Goal: Find specific page/section: Find specific page/section

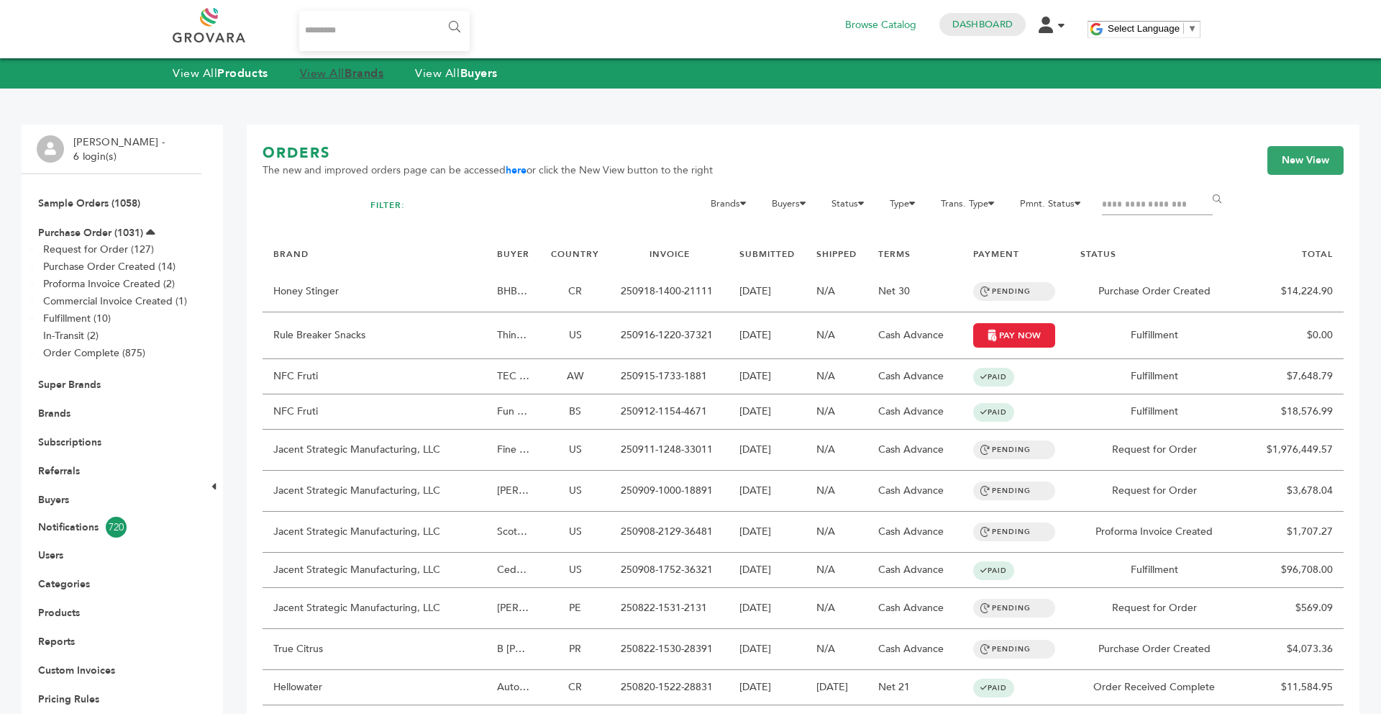
click at [362, 74] on strong "Brands" at bounding box center [364, 73] width 39 height 16
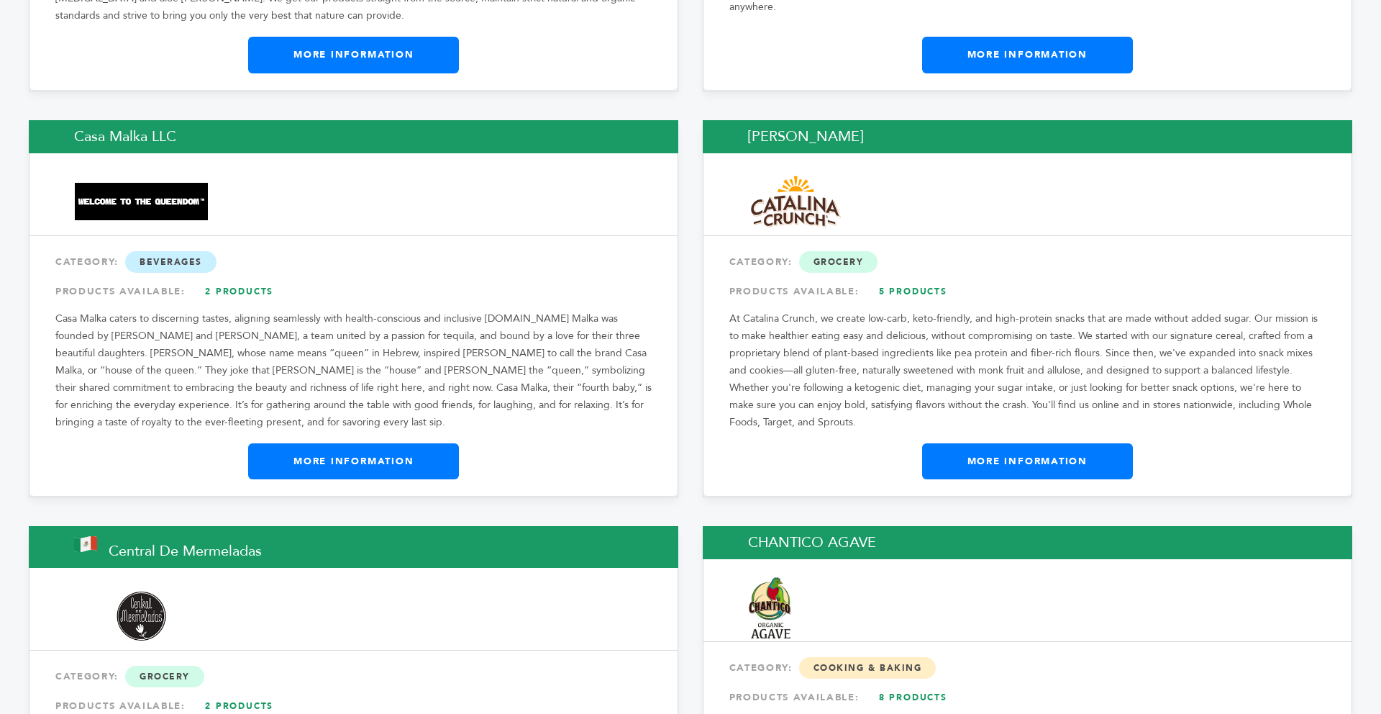
scroll to position [5120, 0]
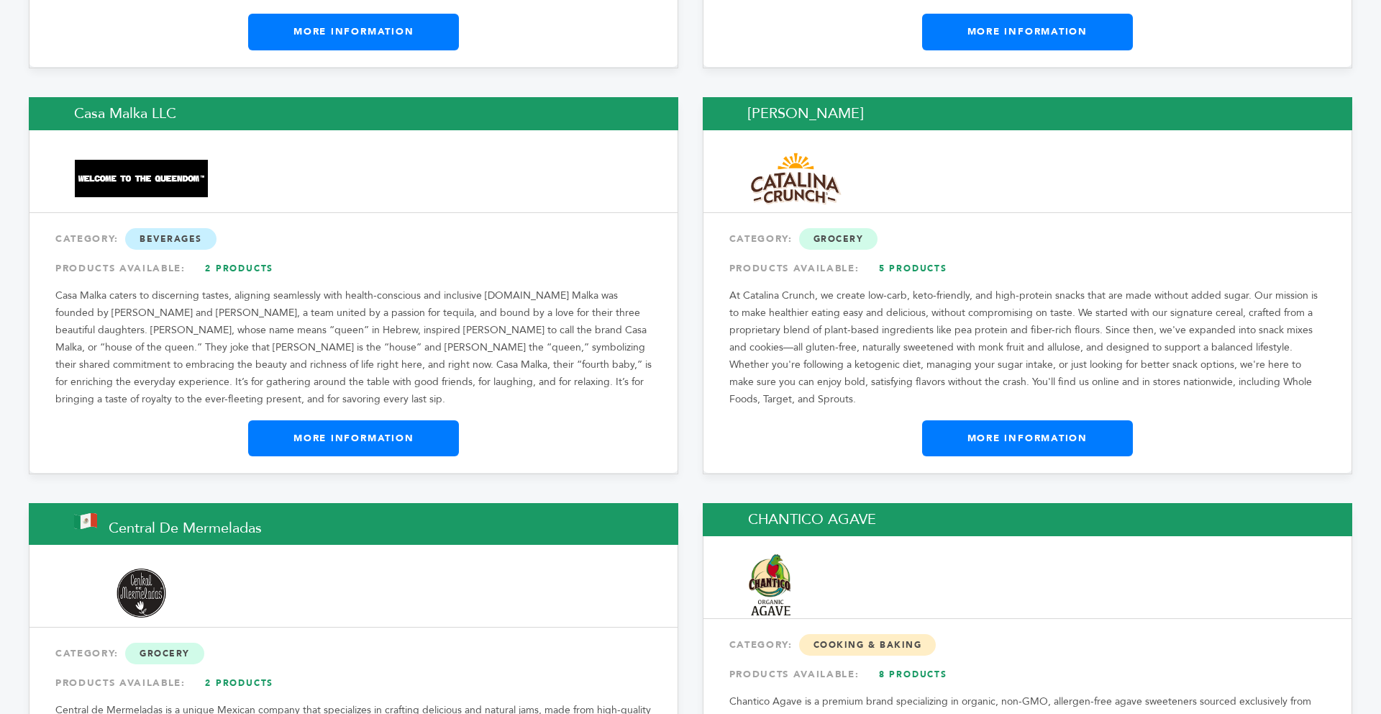
click at [965, 420] on link "More Information" at bounding box center [1027, 438] width 211 height 36
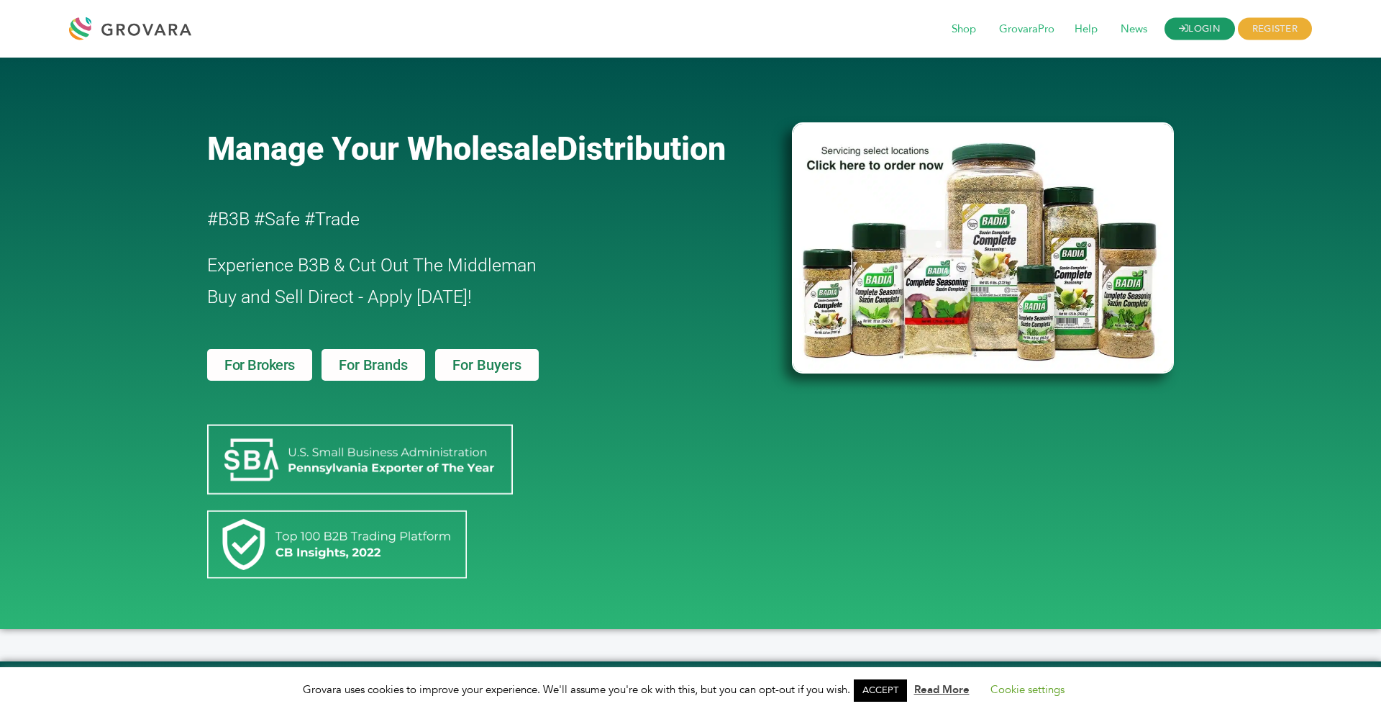
click at [1183, 24] on icon at bounding box center [1183, 28] width 9 height 9
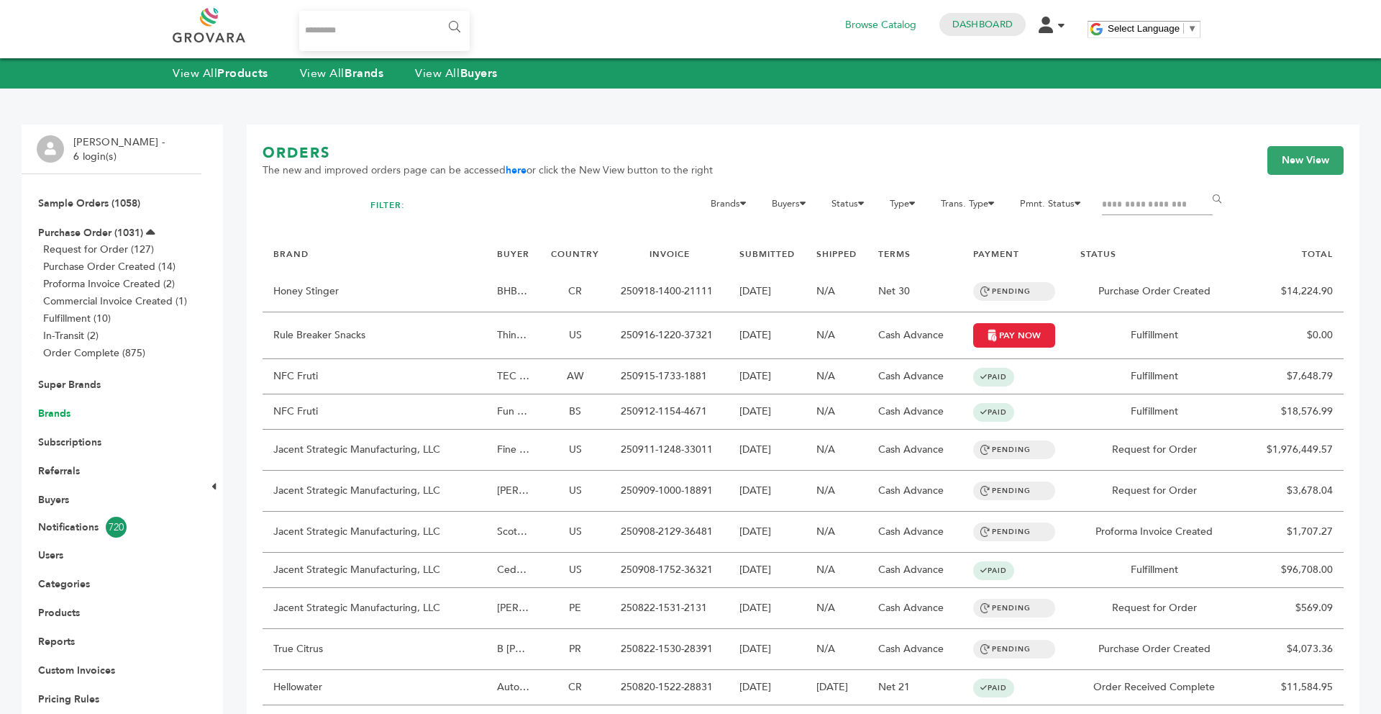
click at [63, 416] on link "Brands" at bounding box center [54, 413] width 32 height 14
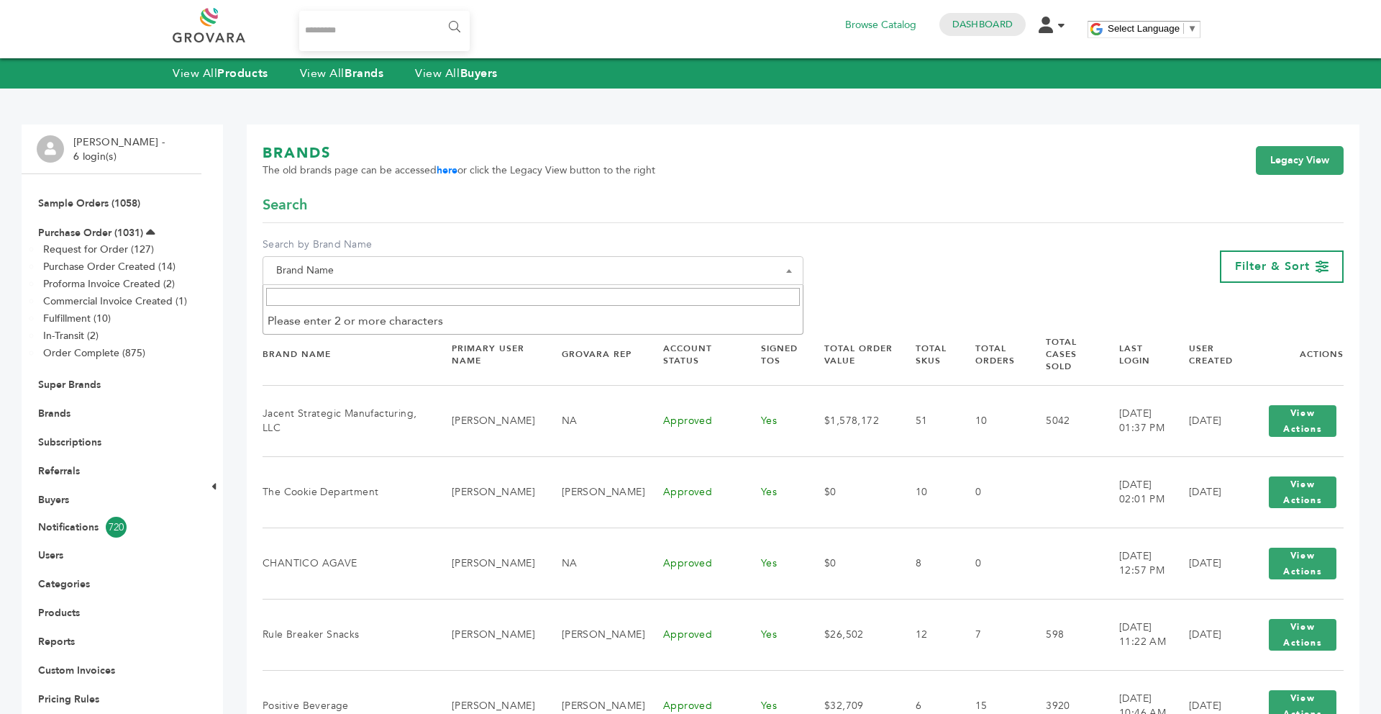
click at [375, 267] on span "Brand Name" at bounding box center [532, 270] width 525 height 20
click at [339, 306] on input "Search" at bounding box center [533, 297] width 534 height 18
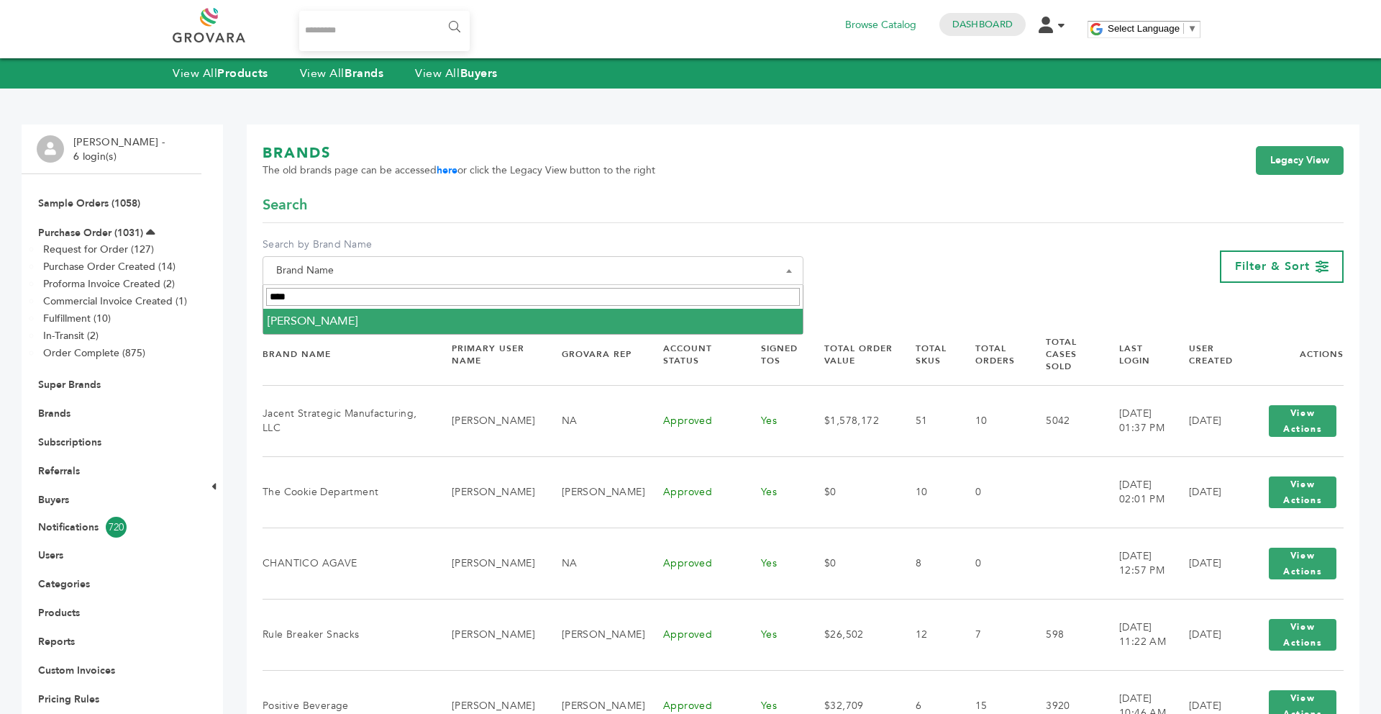
type input "****"
select select "**********"
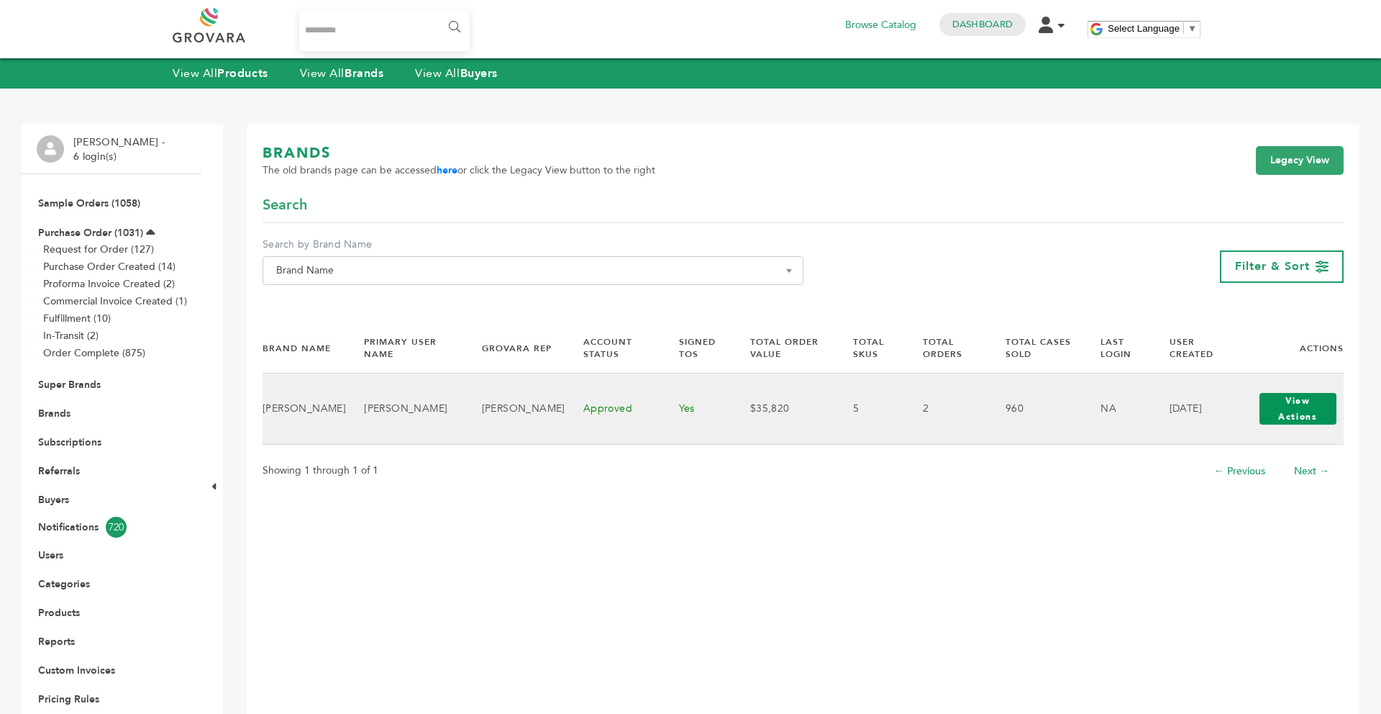
click at [1267, 416] on button "View Actions" at bounding box center [1299, 409] width 78 height 32
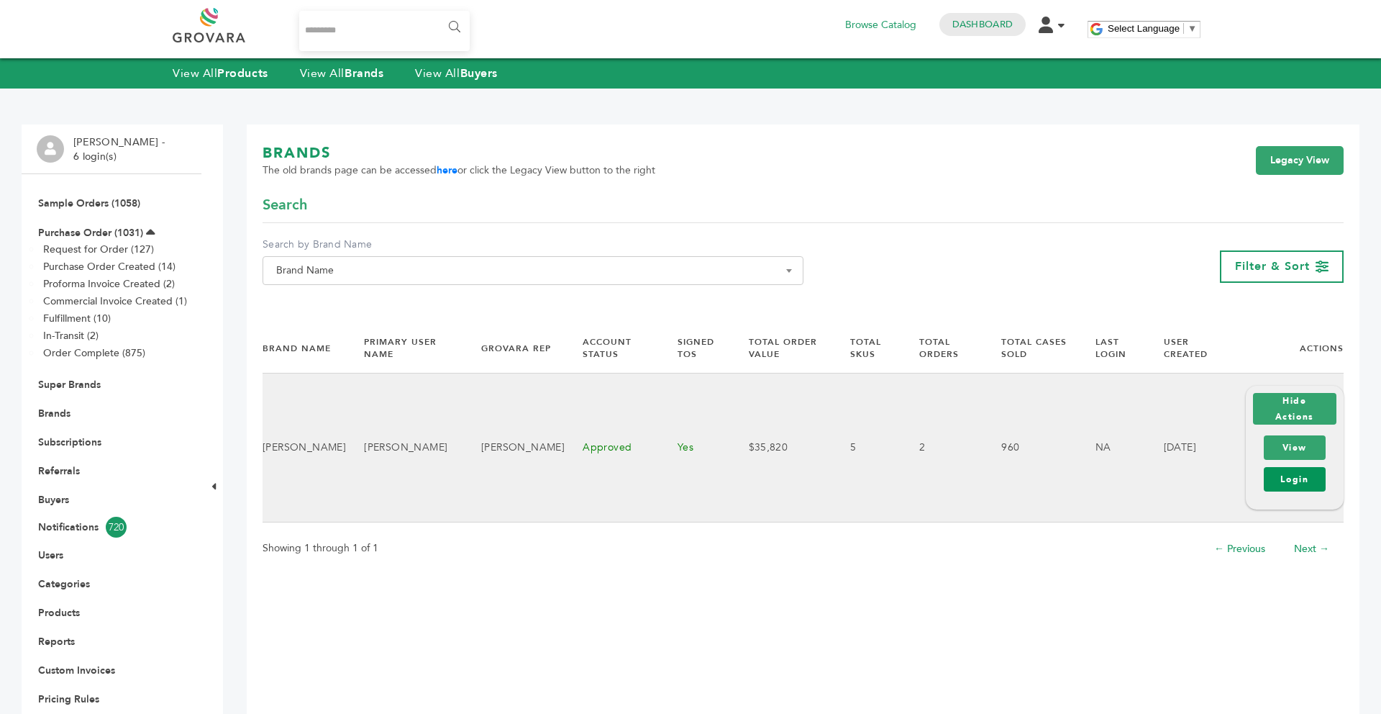
click at [1279, 475] on link "Login" at bounding box center [1295, 479] width 62 height 24
